Goal: Task Accomplishment & Management: Manage account settings

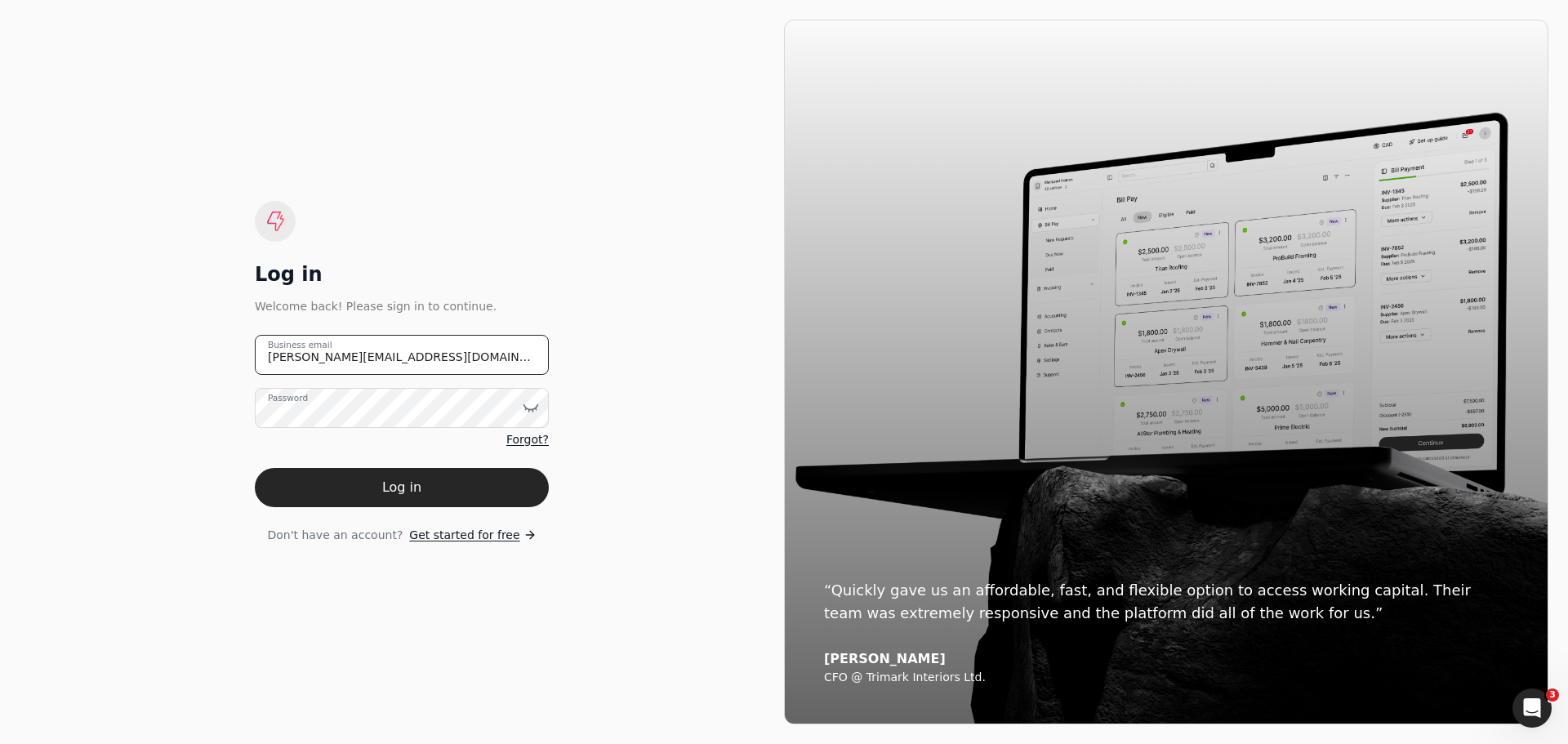
drag, startPoint x: 417, startPoint y: 367, endPoint x: 208, endPoint y: 360, distance: 209.1
click at [208, 360] on div "Log in Welcome back! Please sign in to continue. [PERSON_NAME][EMAIL_ADDRESS][D…" at bounding box center [401, 371] width 764 height 704
type email "[EMAIL_ADDRESS][DOMAIN_NAME]"
click at [529, 405] on icon at bounding box center [530, 407] width 16 height 16
click at [247, 590] on div "Log in Welcome back! Please sign in to continue. [EMAIL_ADDRESS][DOMAIN_NAME] B…" at bounding box center [401, 371] width 764 height 704
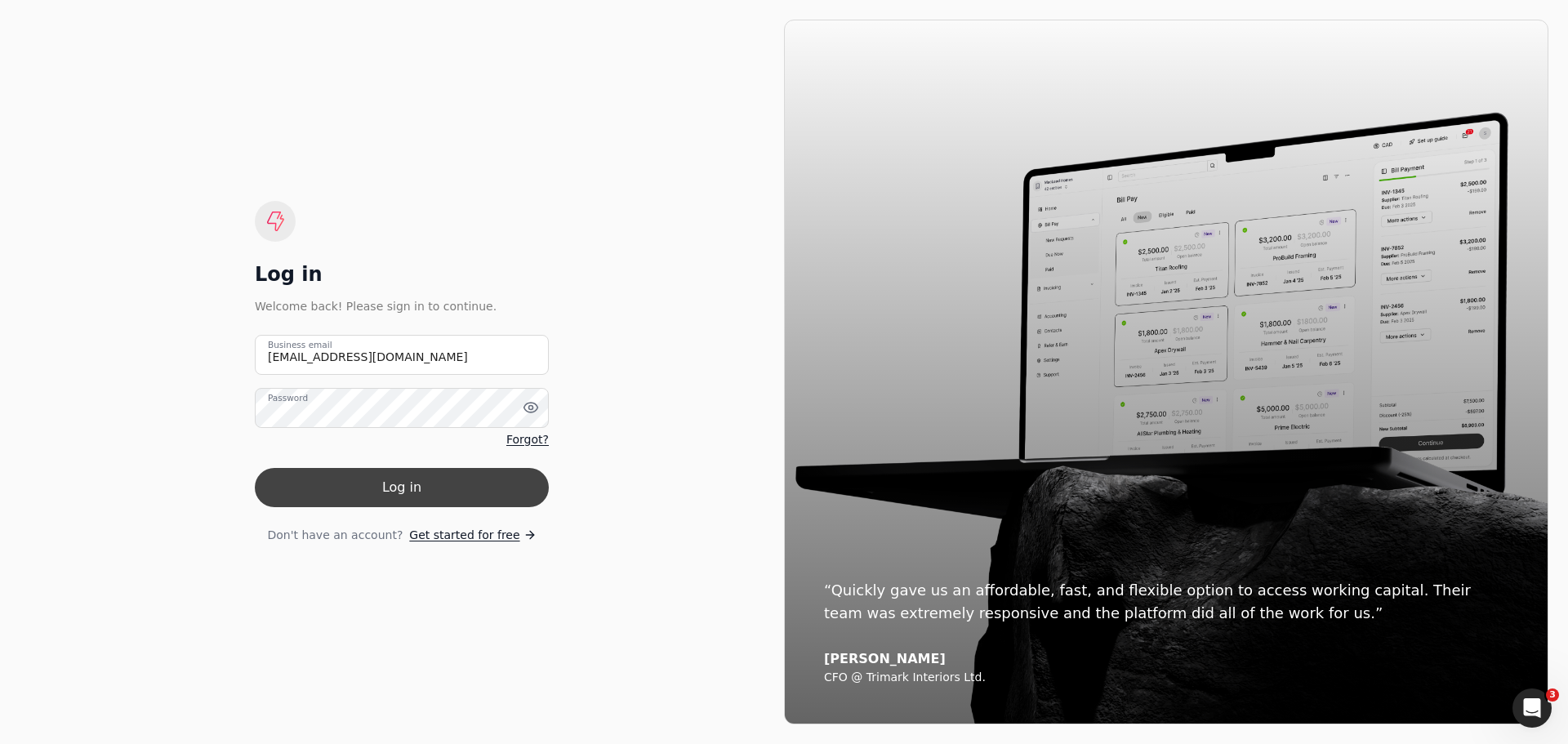
click at [413, 492] on button "Log in" at bounding box center [401, 487] width 294 height 40
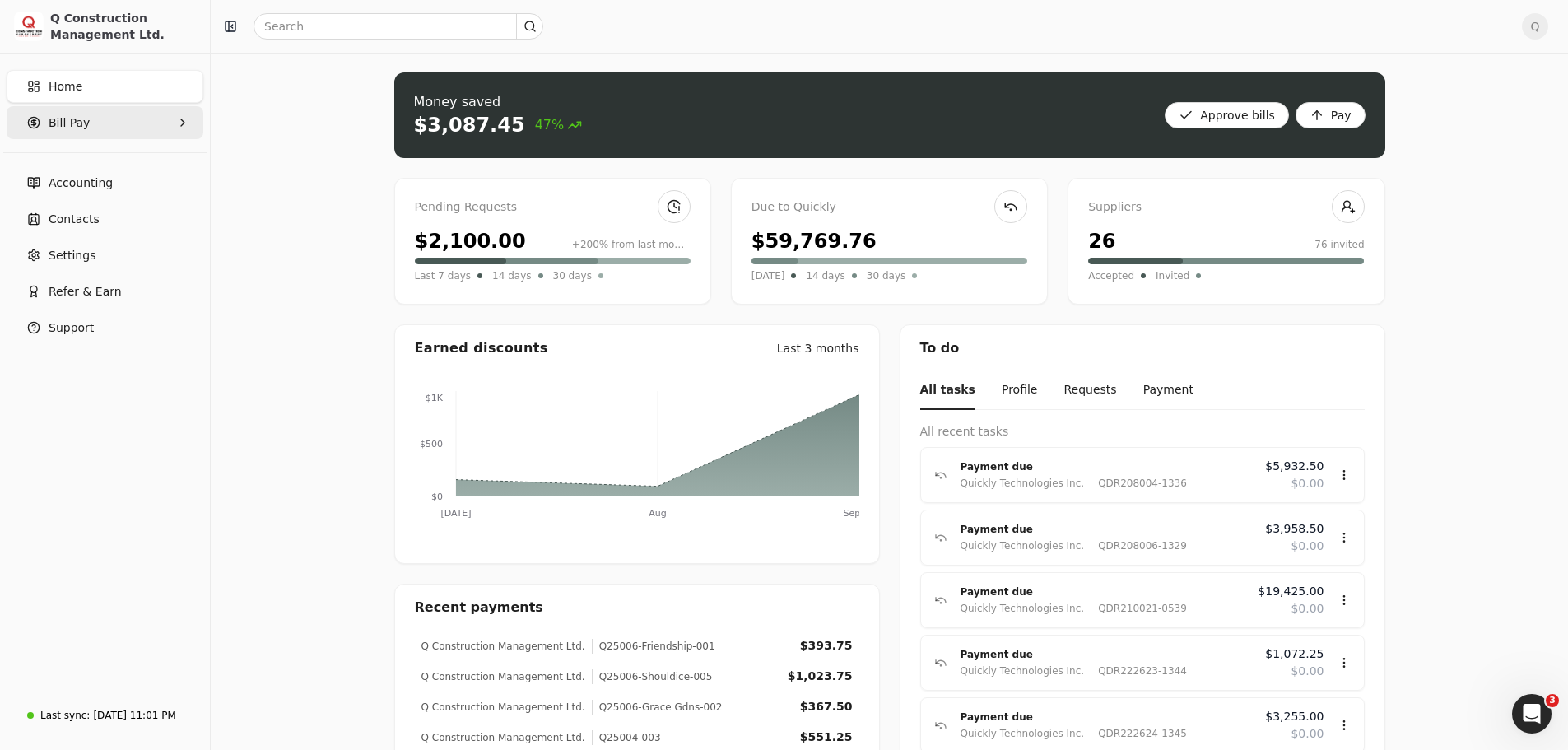
click at [179, 120] on icon "button" at bounding box center [183, 123] width 14 height 14
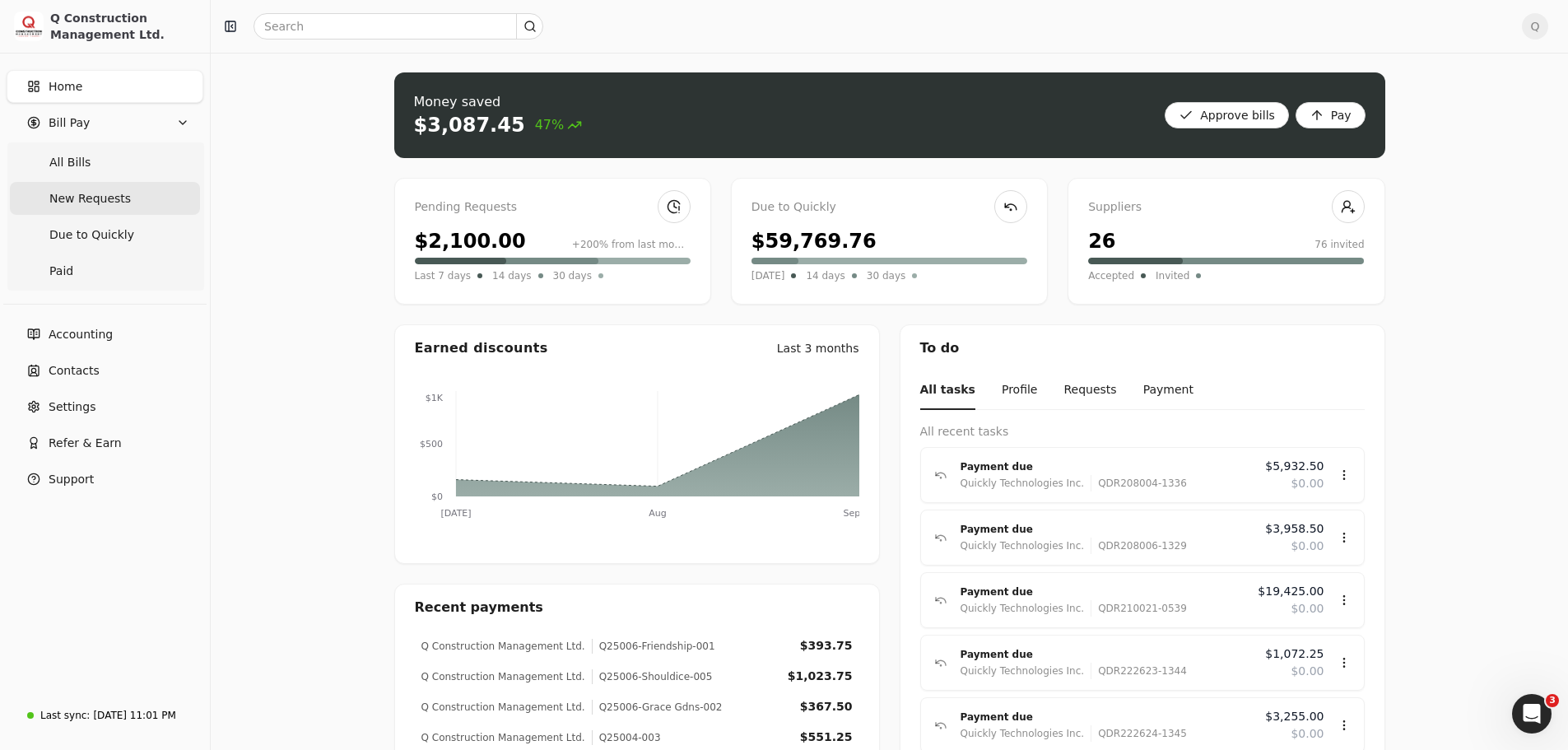
click at [98, 199] on span "New Requests" at bounding box center [90, 199] width 81 height 17
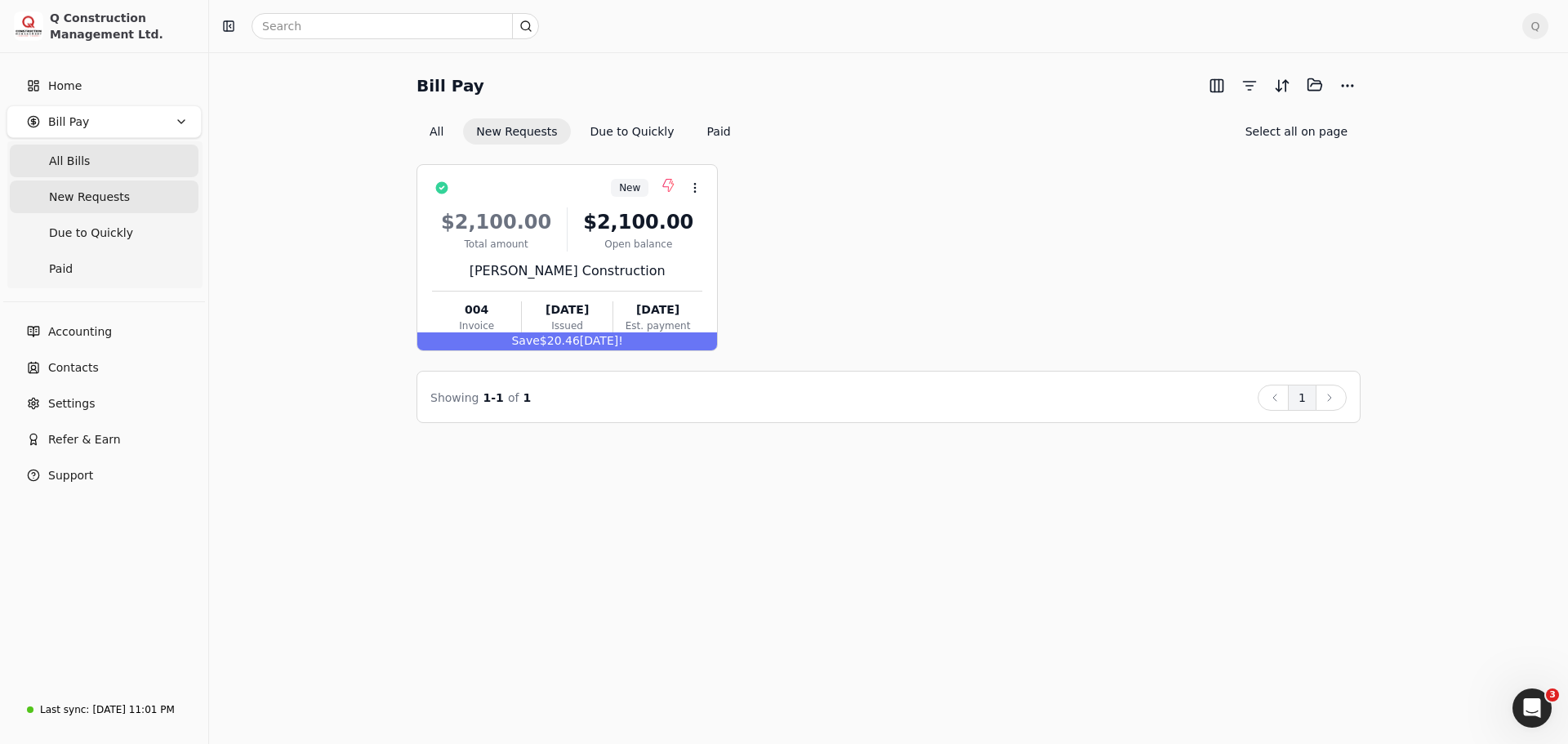
click at [88, 162] on Bills "All Bills" at bounding box center [104, 161] width 189 height 33
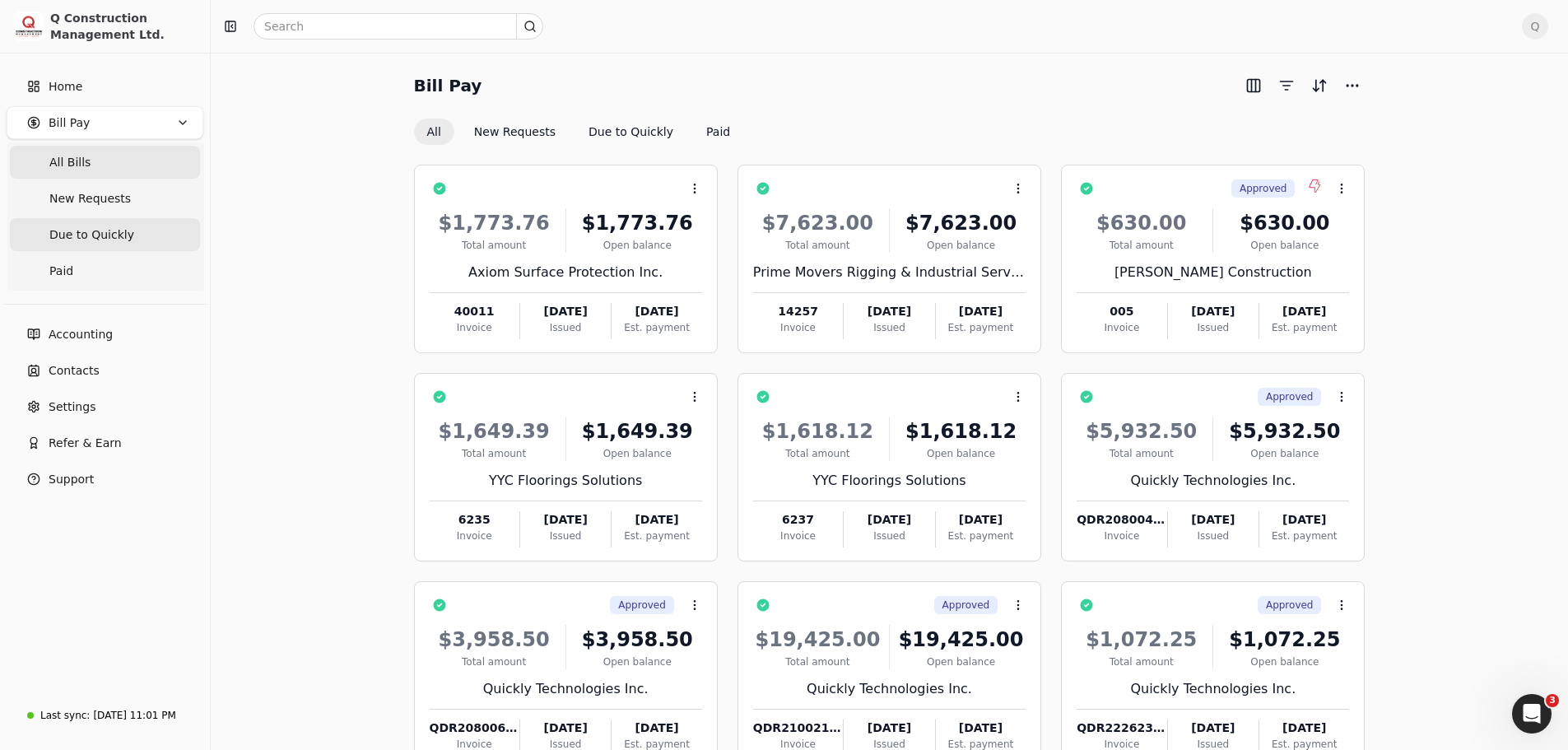
click at [102, 233] on span "Due to Quickly" at bounding box center [92, 235] width 85 height 17
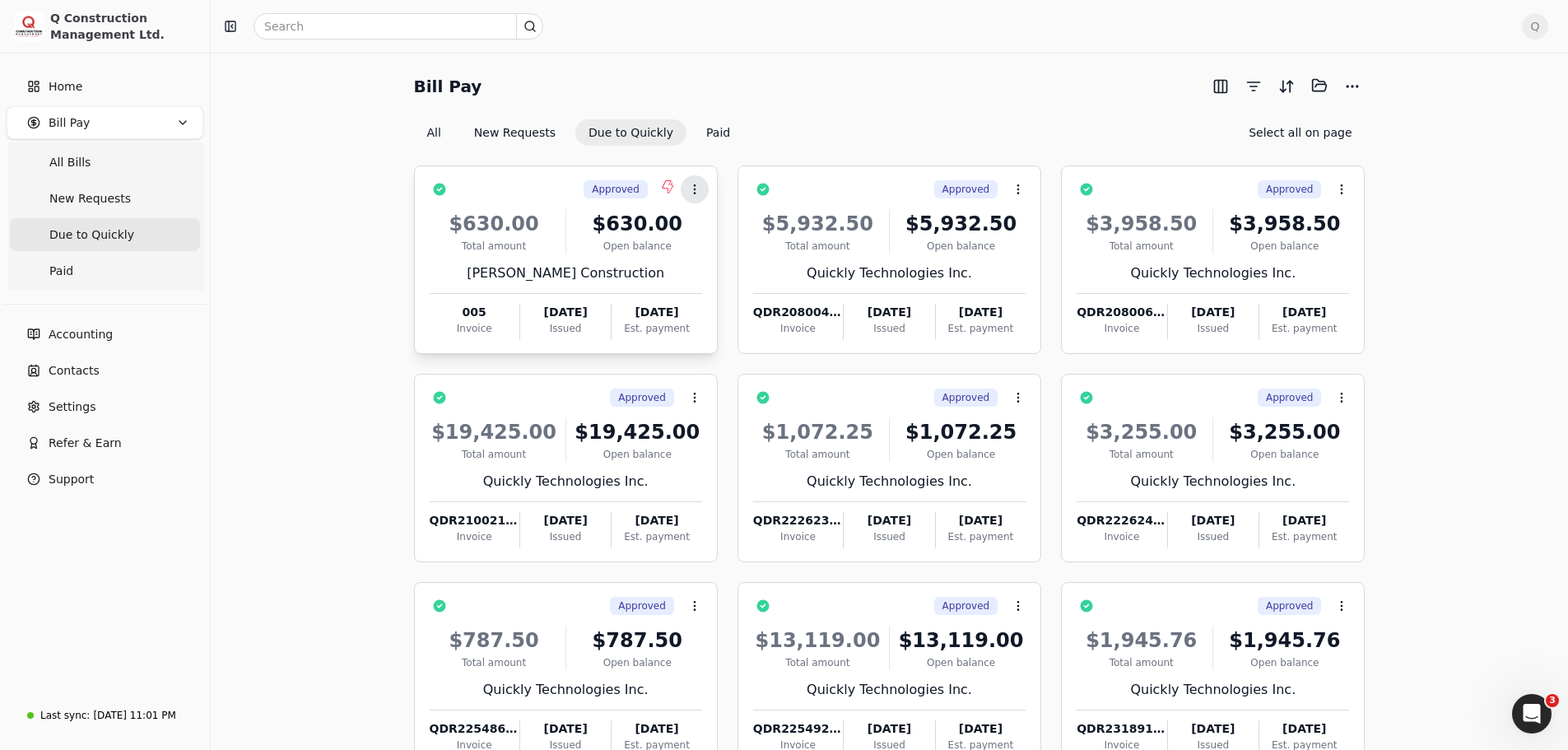
click at [697, 190] on icon at bounding box center [695, 189] width 14 height 14
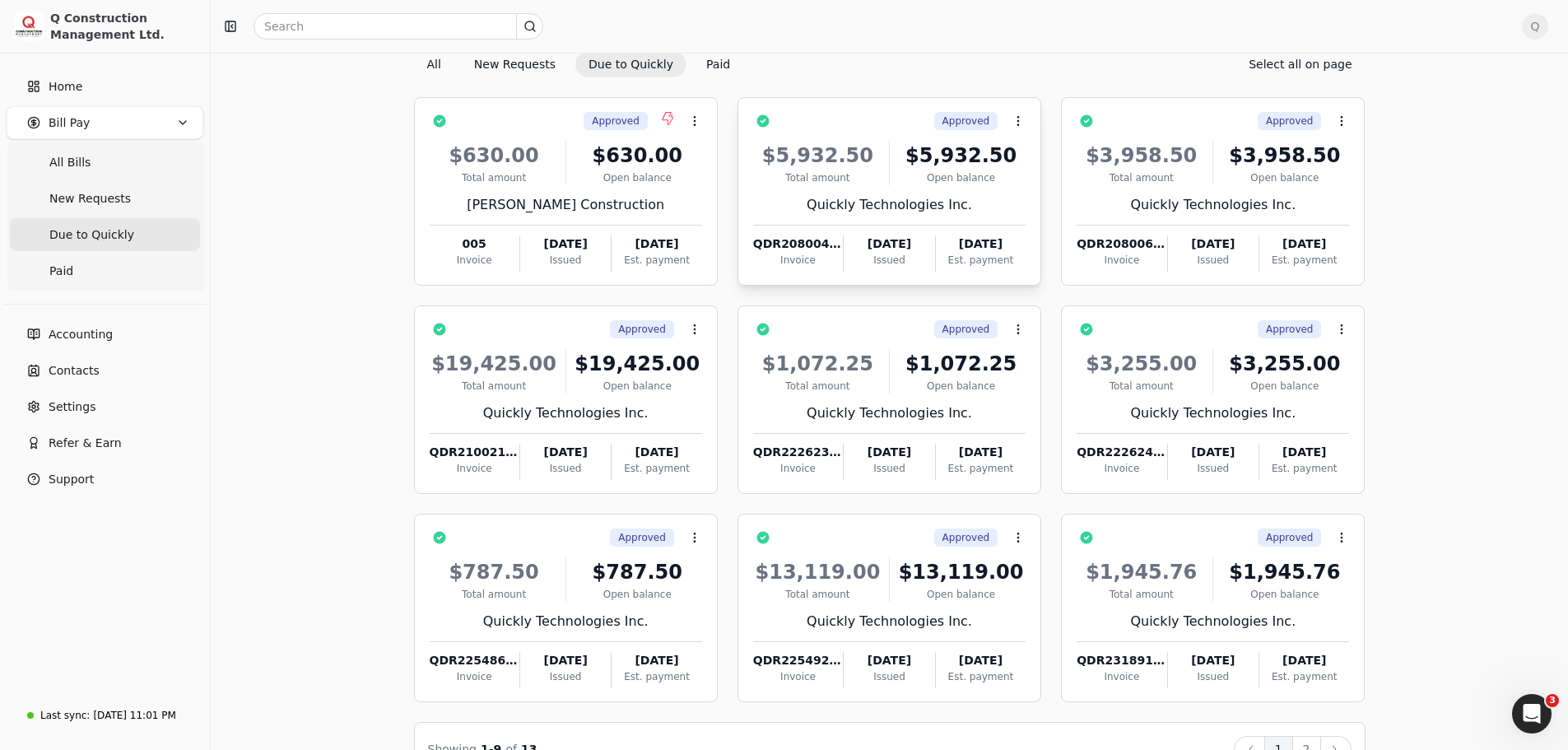
scroll to position [112, 0]
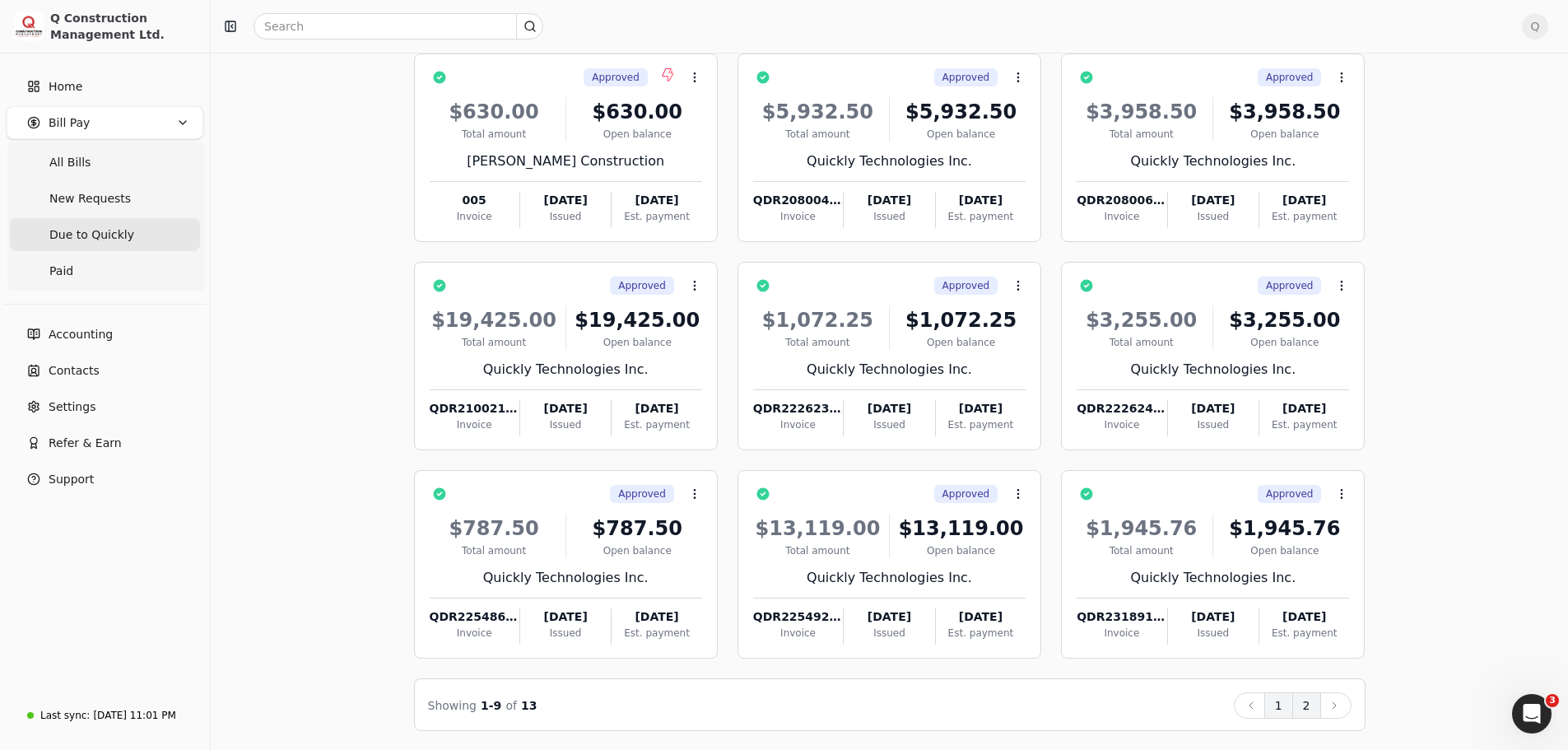
click at [1304, 705] on button "2" at bounding box center [1307, 705] width 29 height 26
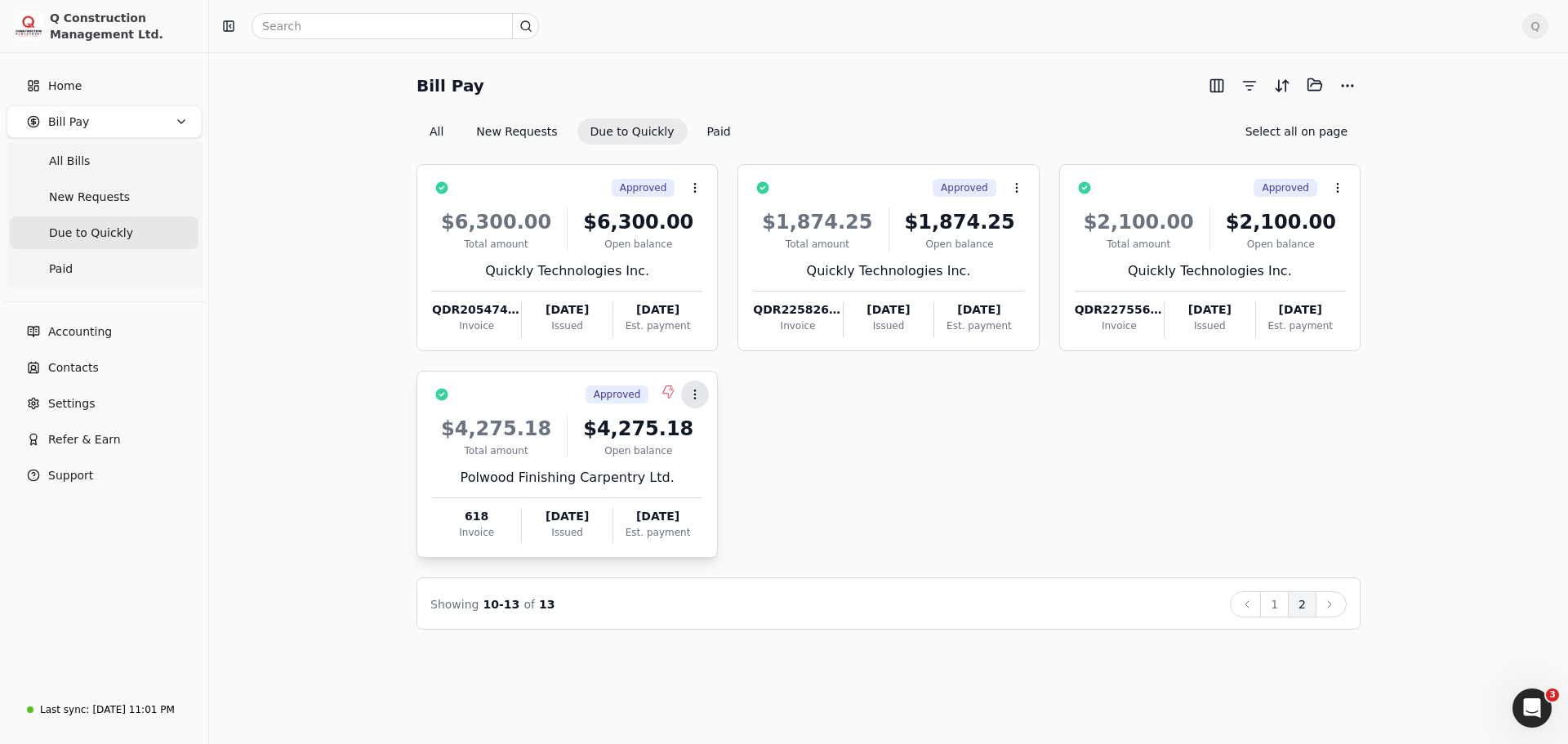
click at [689, 398] on icon at bounding box center [695, 395] width 13 height 13
click at [1532, 20] on span "Q" at bounding box center [1535, 26] width 26 height 26
click at [1421, 129] on span "Sign Out" at bounding box center [1422, 137] width 49 height 17
